Goal: Contribute content: Add original content to the website for others to see

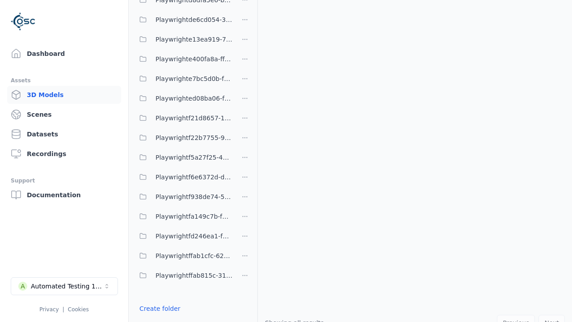
click at [160, 308] on link "Create folder" at bounding box center [159, 308] width 41 height 9
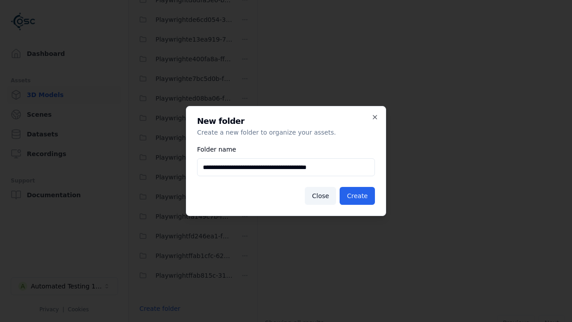
type input "**********"
click at [357, 196] on button "Create" at bounding box center [357, 196] width 35 height 18
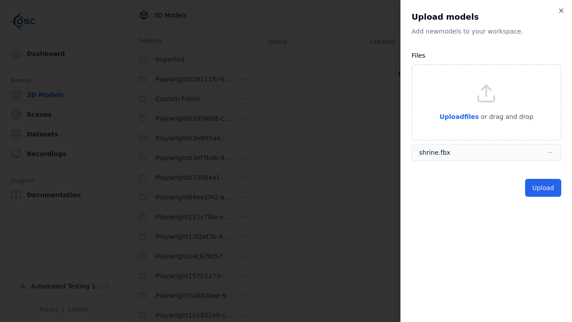
click at [543, 188] on button "Upload" at bounding box center [543, 188] width 36 height 18
